Goal: Task Accomplishment & Management: Use online tool/utility

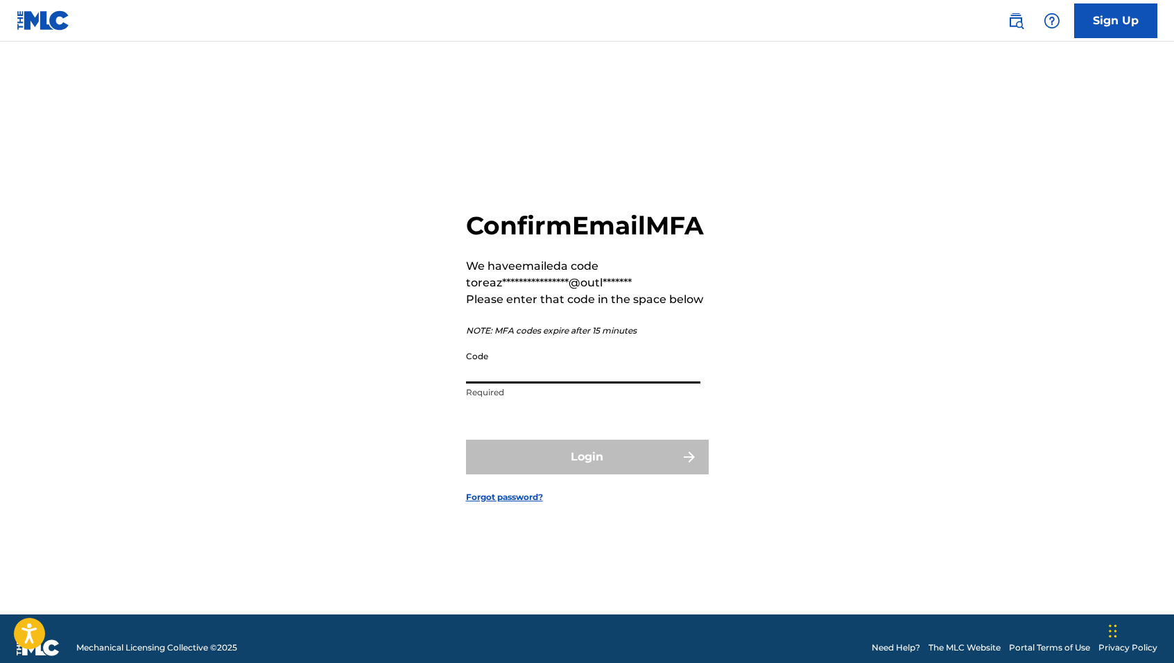
click at [503, 380] on input "Code" at bounding box center [583, 364] width 234 height 40
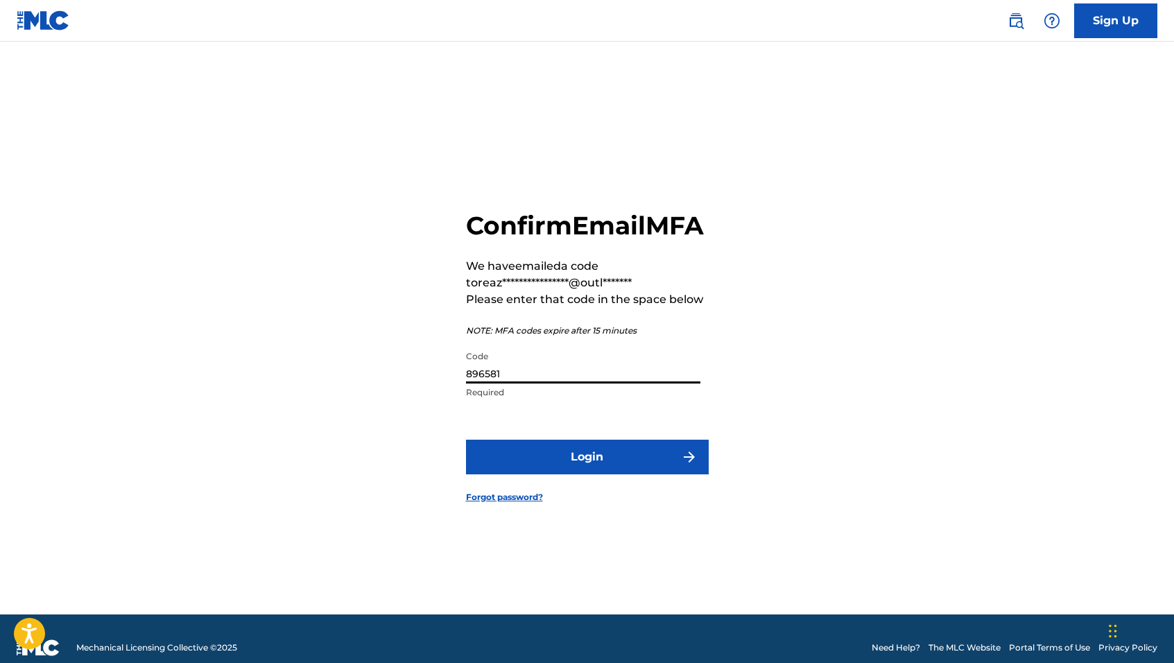
type input "896581"
click at [665, 470] on button "Login" at bounding box center [587, 457] width 243 height 35
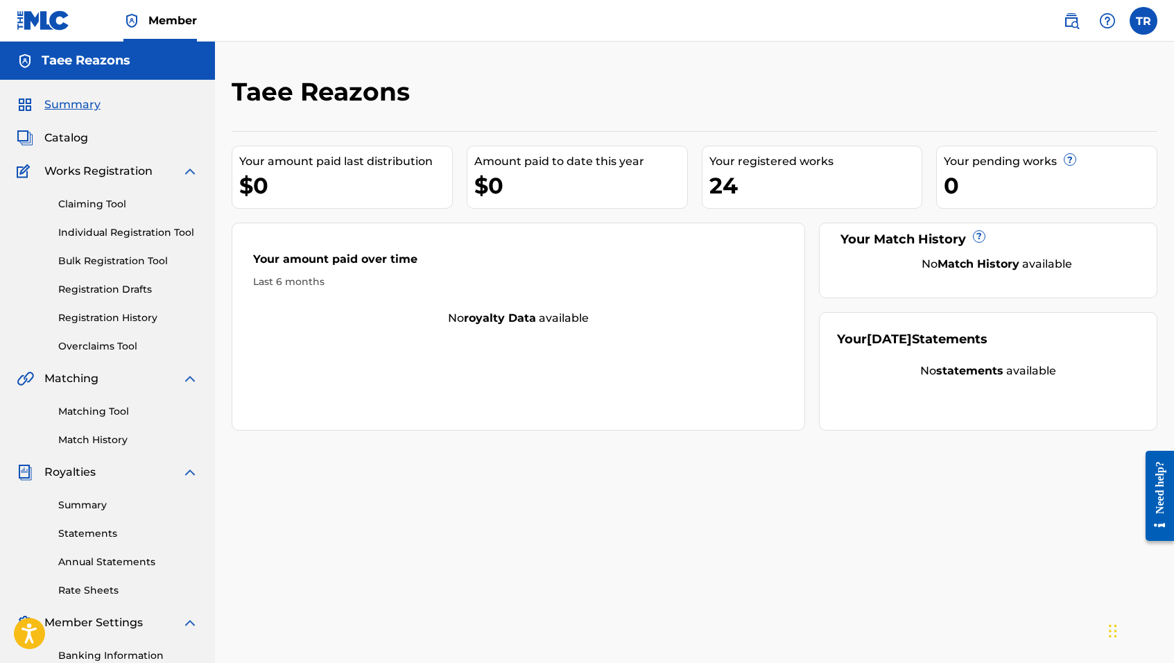
drag, startPoint x: 76, startPoint y: 201, endPoint x: 100, endPoint y: 175, distance: 35.4
click at [100, 175] on div "Works Registration Claiming Tool Individual Registration Tool Bulk Registration…" at bounding box center [108, 258] width 182 height 191
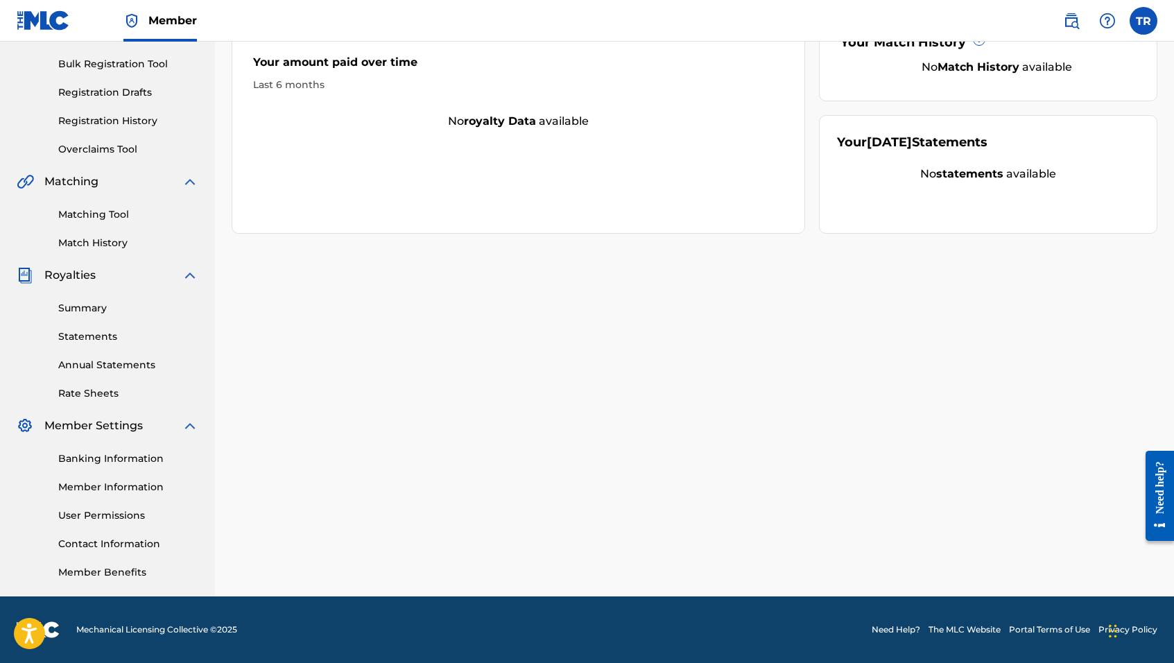
scroll to position [197, 0]
click at [99, 149] on link "Overclaims Tool" at bounding box center [128, 149] width 140 height 15
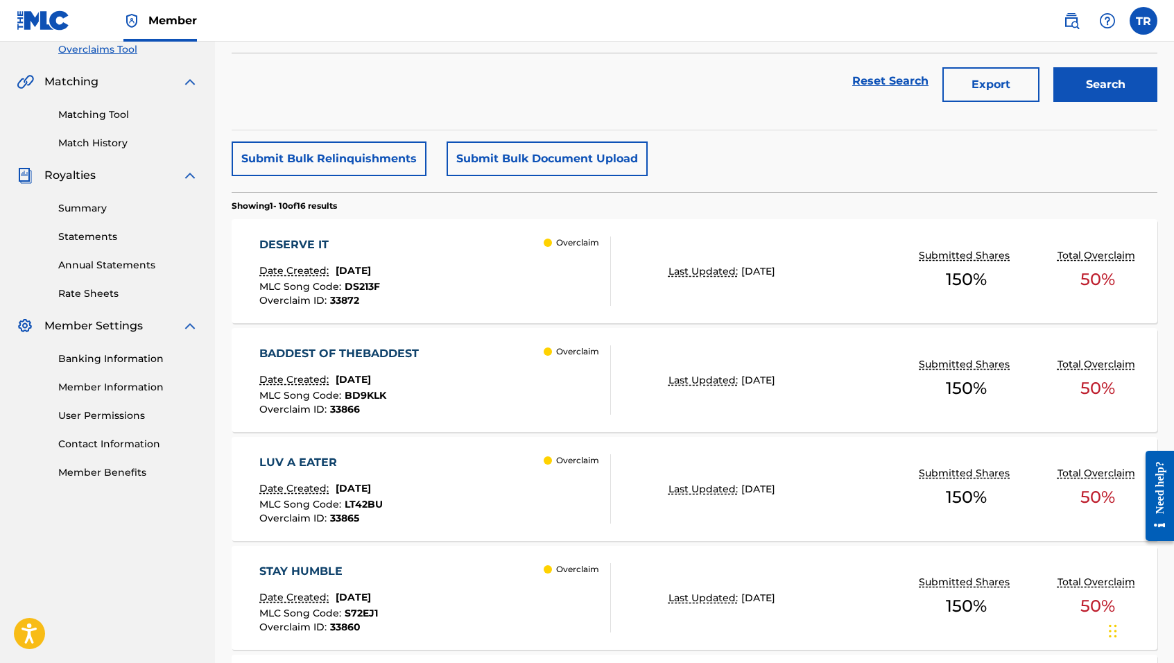
scroll to position [328, 0]
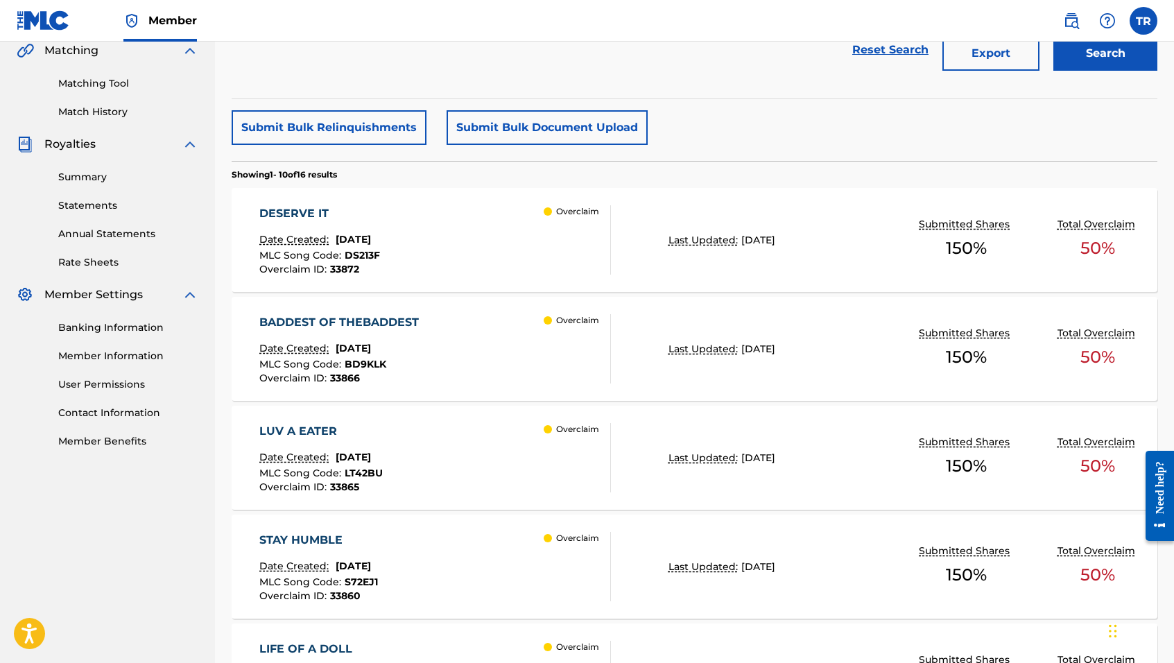
click at [448, 231] on div "DESERVE IT Date Created: [DATE] MLC Song Code : DS213F Overclaim ID : 33872 Ove…" at bounding box center [435, 239] width 352 height 69
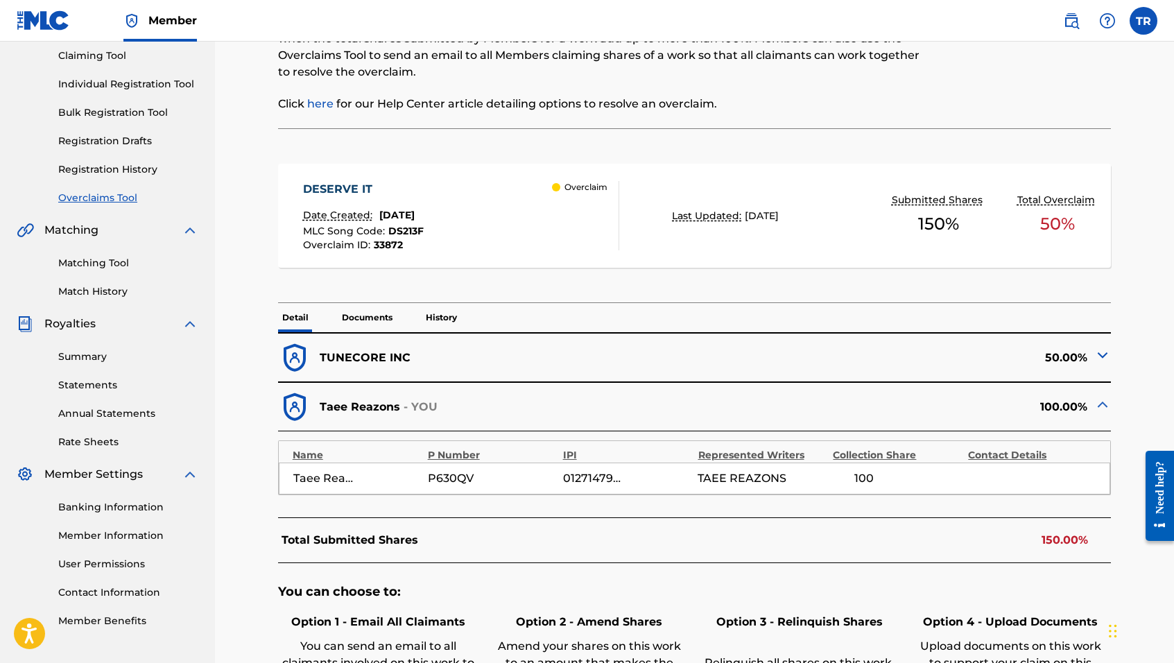
scroll to position [151, 0]
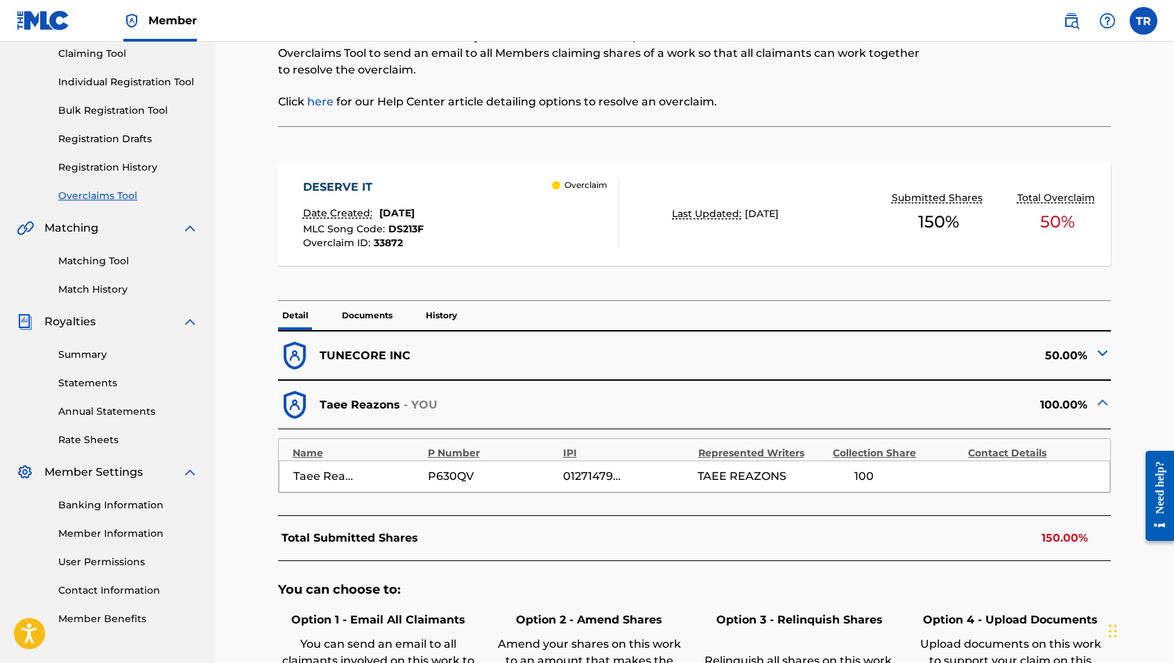
click at [1105, 355] on img at bounding box center [1103, 353] width 17 height 17
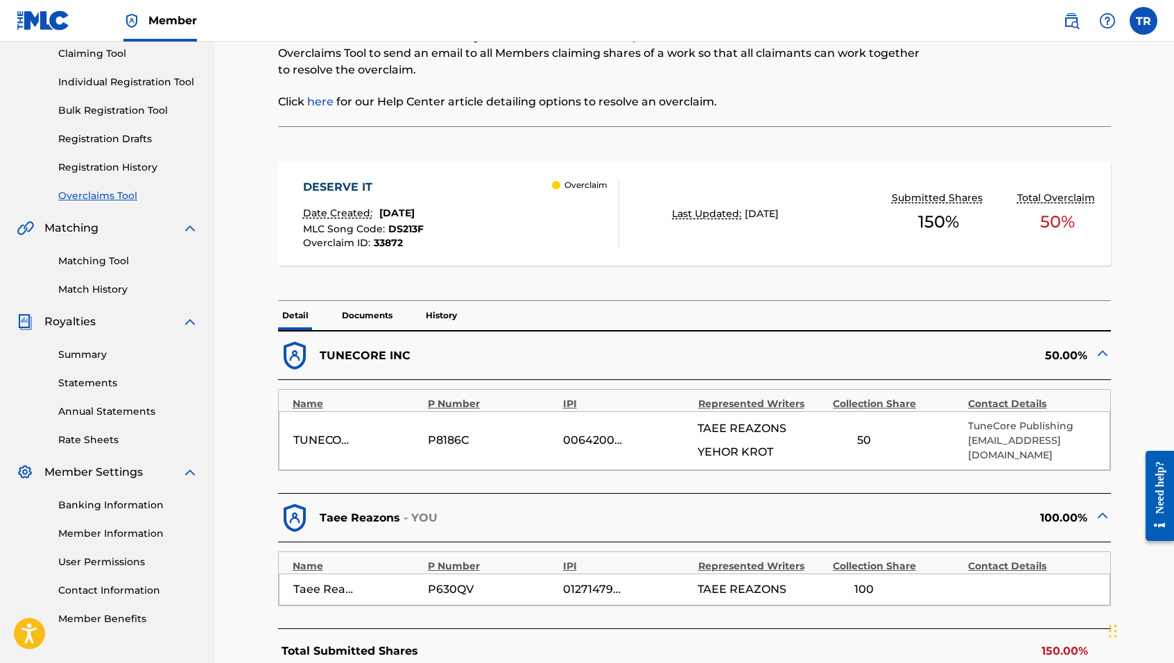
click at [1104, 349] on img at bounding box center [1103, 353] width 17 height 17
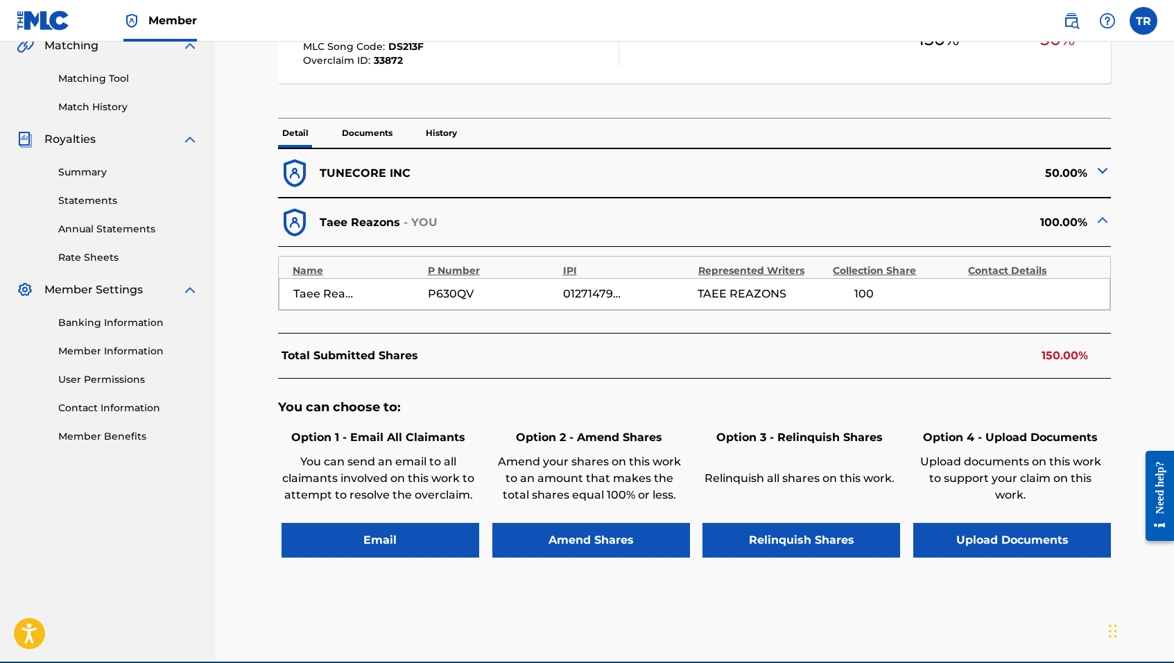
scroll to position [339, 0]
